Goal: Task Accomplishment & Management: Use online tool/utility

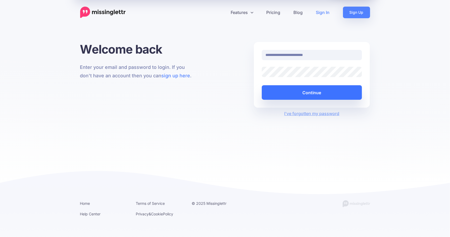
click at [280, 92] on button "Continue" at bounding box center [312, 92] width 101 height 15
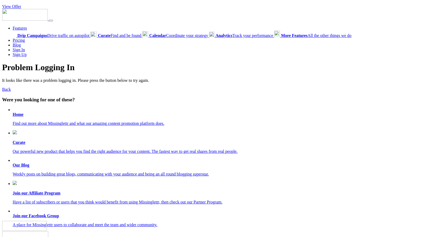
click at [18, 112] on b "Home" at bounding box center [18, 114] width 11 height 4
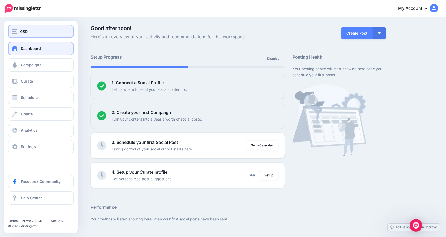
click at [27, 34] on span "GSD" at bounding box center [24, 31] width 8 height 6
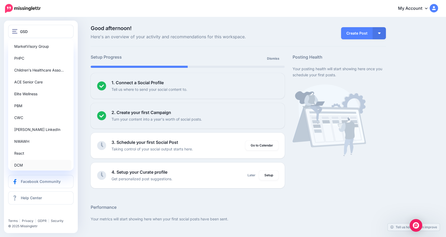
click at [22, 165] on link "DCM" at bounding box center [40, 165] width 61 height 10
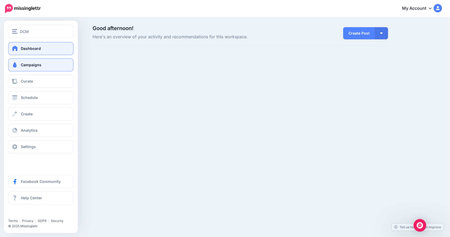
click at [32, 64] on span "Campaigns" at bounding box center [31, 65] width 21 height 4
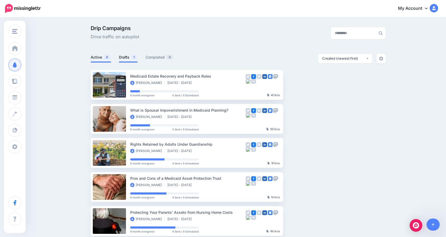
click at [127, 59] on link "Drafts 1" at bounding box center [128, 57] width 19 height 6
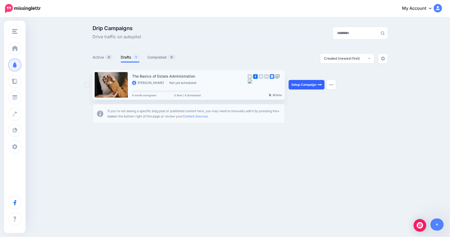
click at [308, 83] on link "Setup Campaign" at bounding box center [307, 84] width 36 height 9
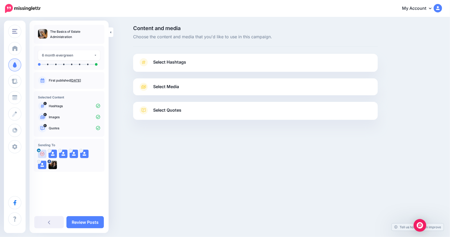
click at [172, 66] on link "Select Hashtags" at bounding box center [256, 65] width 234 height 14
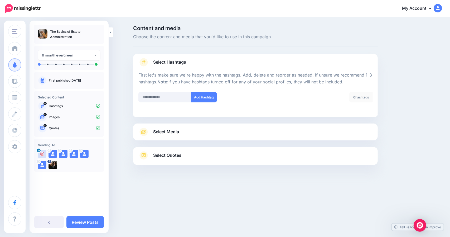
click at [162, 155] on span "Select Quotes" at bounding box center [167, 155] width 28 height 7
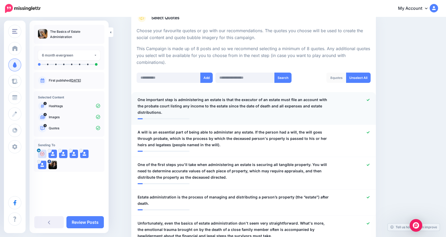
scroll to position [93, 0]
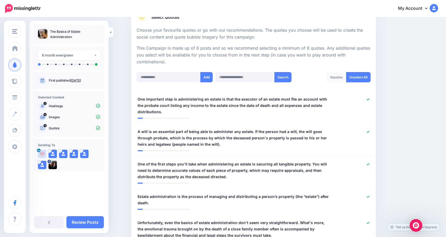
click at [418, 12] on link "My Account" at bounding box center [415, 8] width 45 height 13
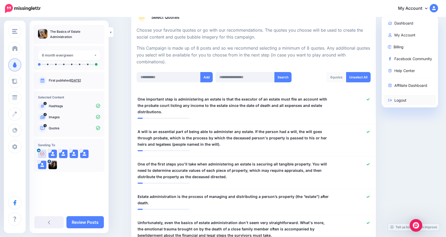
click at [403, 99] on link "Logout" at bounding box center [410, 100] width 53 height 10
